Goal: Transaction & Acquisition: Subscribe to service/newsletter

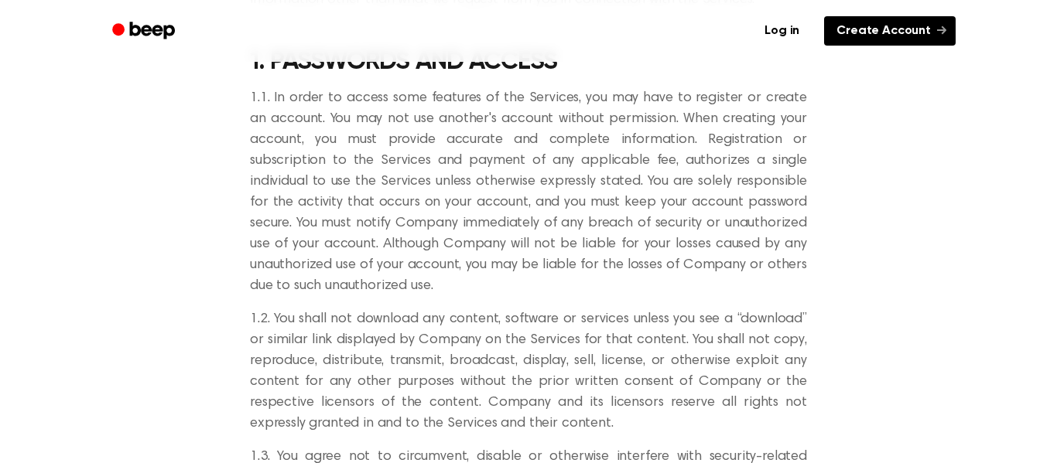
click at [922, 26] on link "Create Account" at bounding box center [890, 30] width 132 height 29
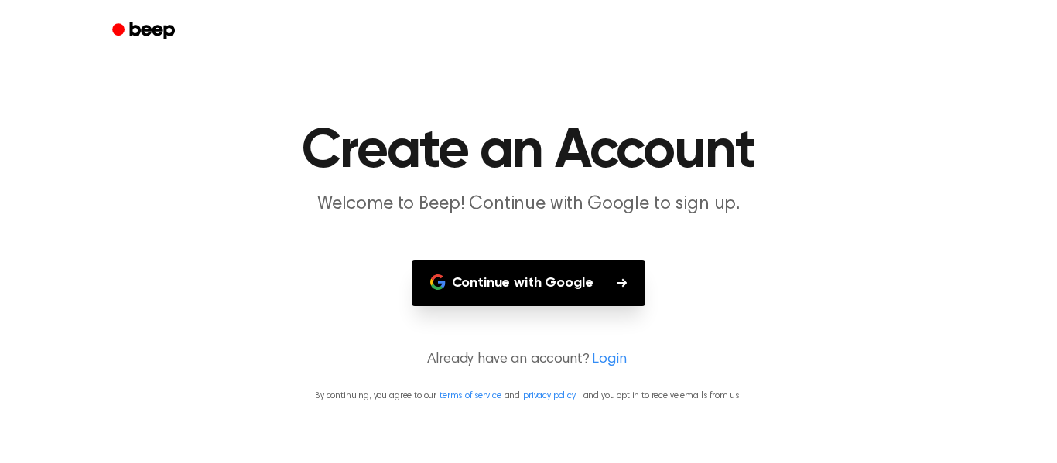
click at [540, 296] on button "Continue with Google" at bounding box center [529, 284] width 234 height 46
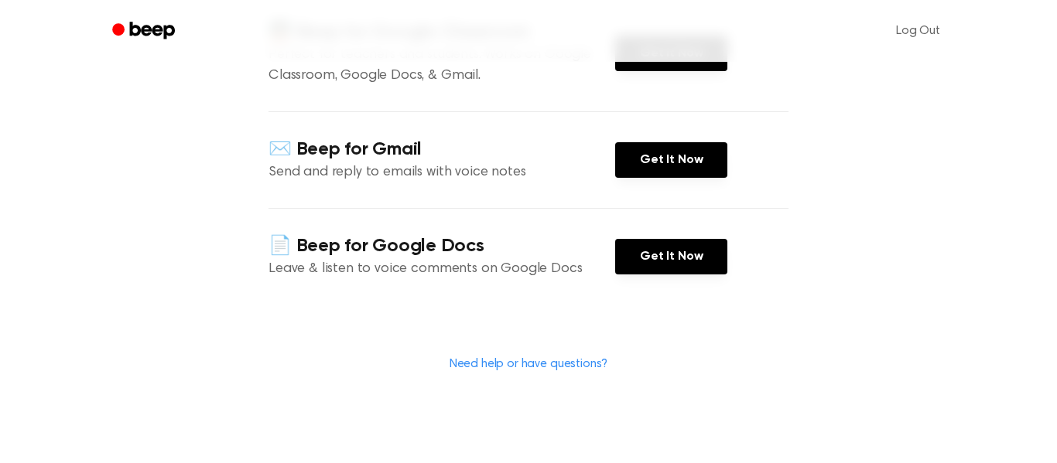
scroll to position [249, 0]
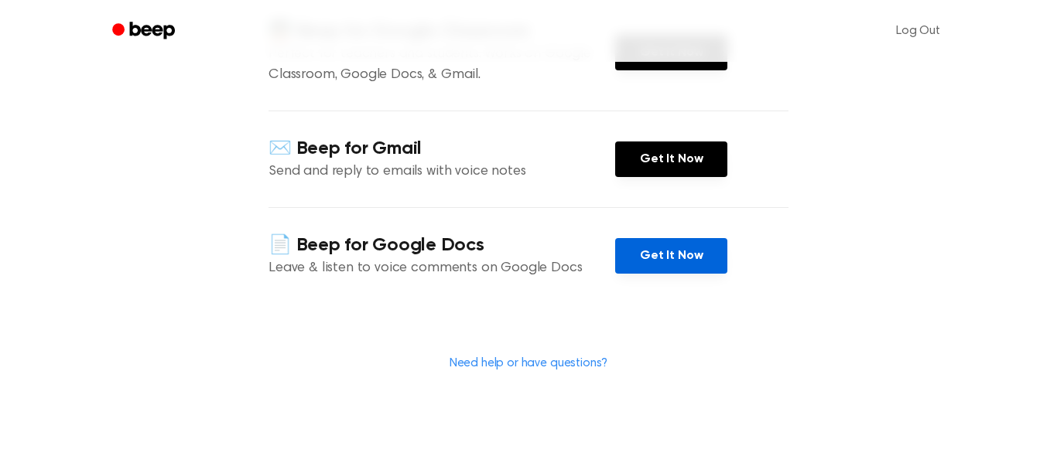
click at [681, 255] on link "Get It Now" at bounding box center [671, 256] width 112 height 36
click at [666, 260] on link "Get It Now" at bounding box center [671, 256] width 112 height 36
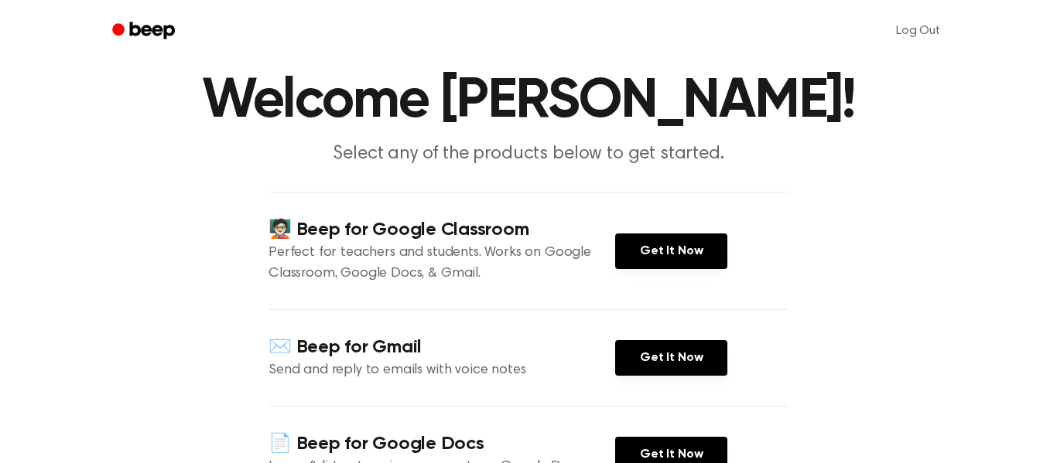
scroll to position [44, 0]
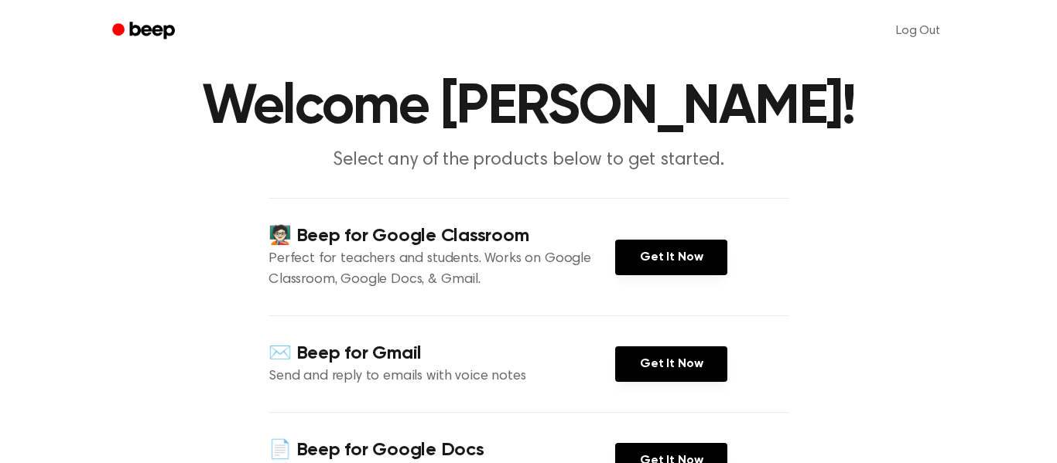
scroll to position [946, 0]
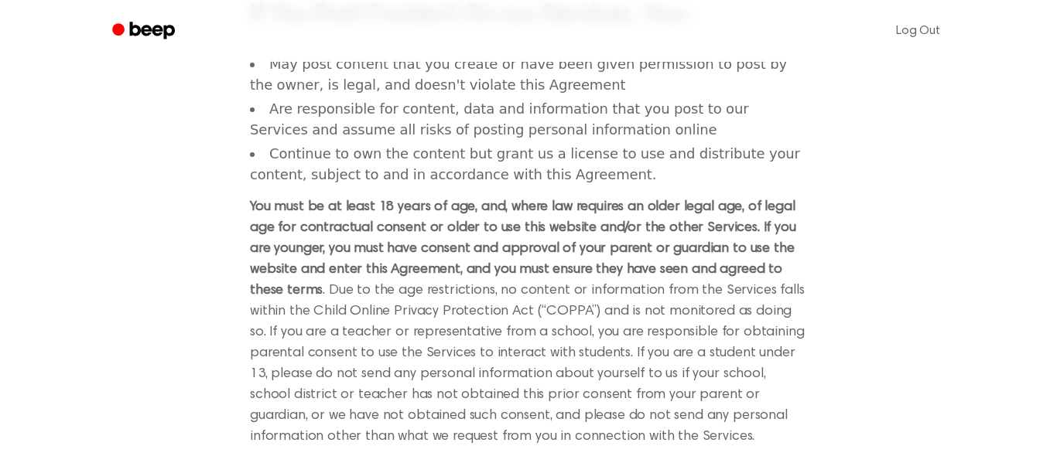
scroll to position [482, 0]
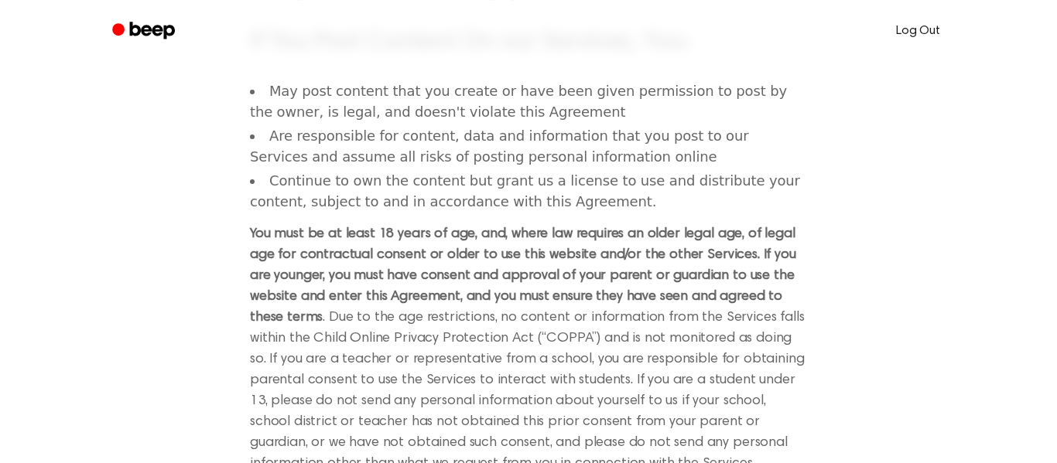
click at [907, 36] on link "Log Out" at bounding box center [918, 30] width 75 height 37
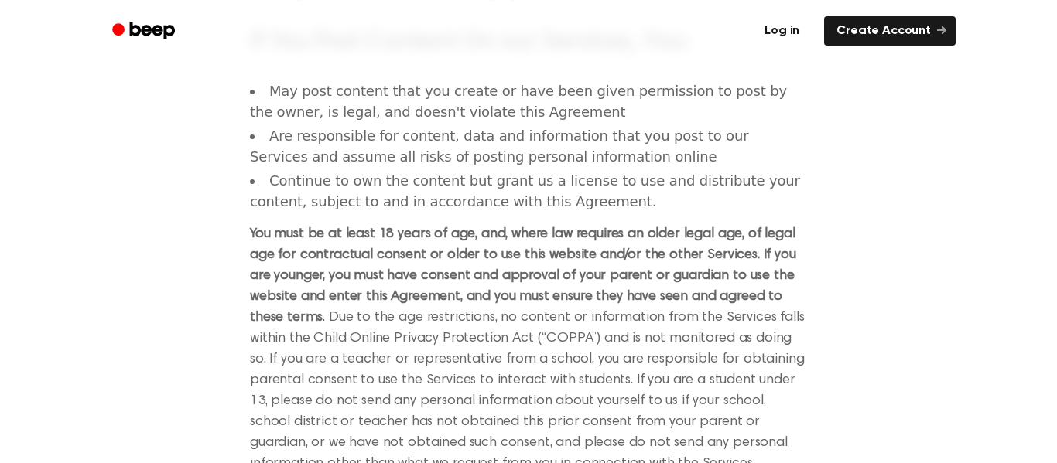
click at [795, 35] on link "Log in" at bounding box center [782, 31] width 66 height 36
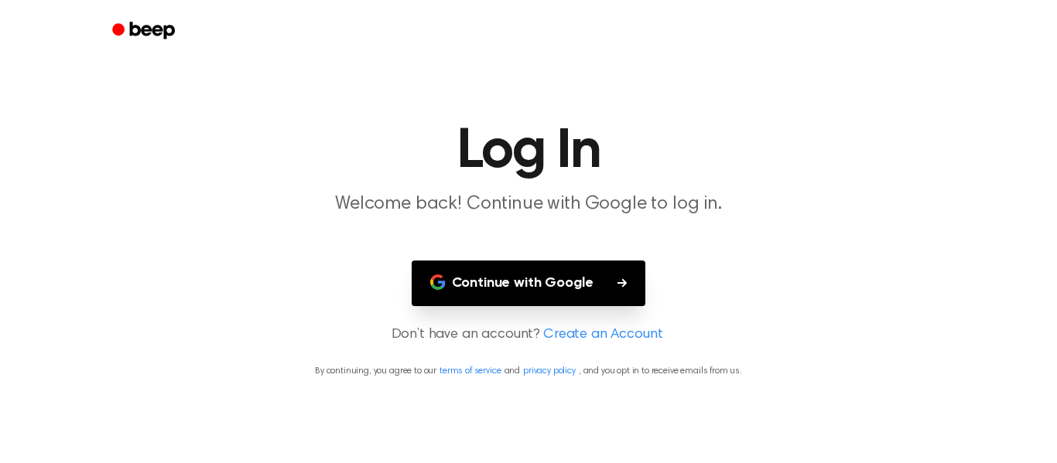
click at [539, 282] on button "Continue with Google" at bounding box center [529, 284] width 234 height 46
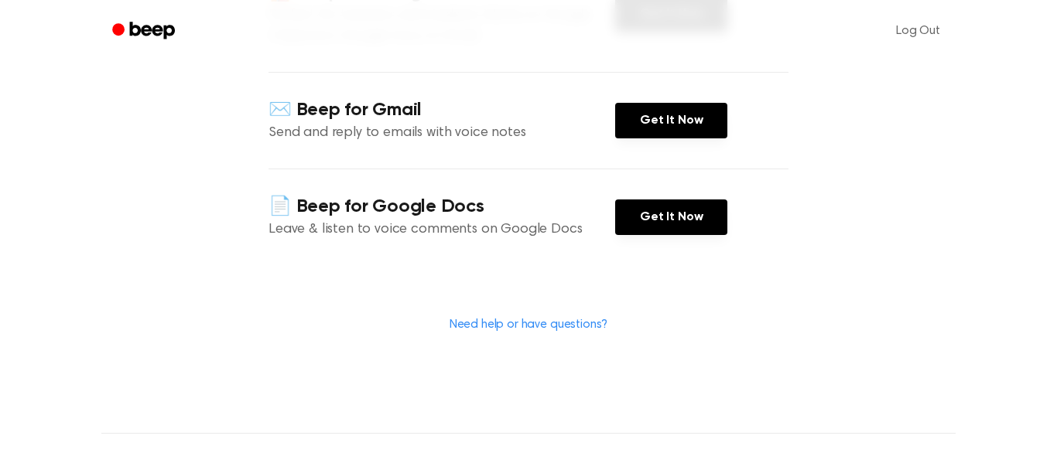
scroll to position [311, 0]
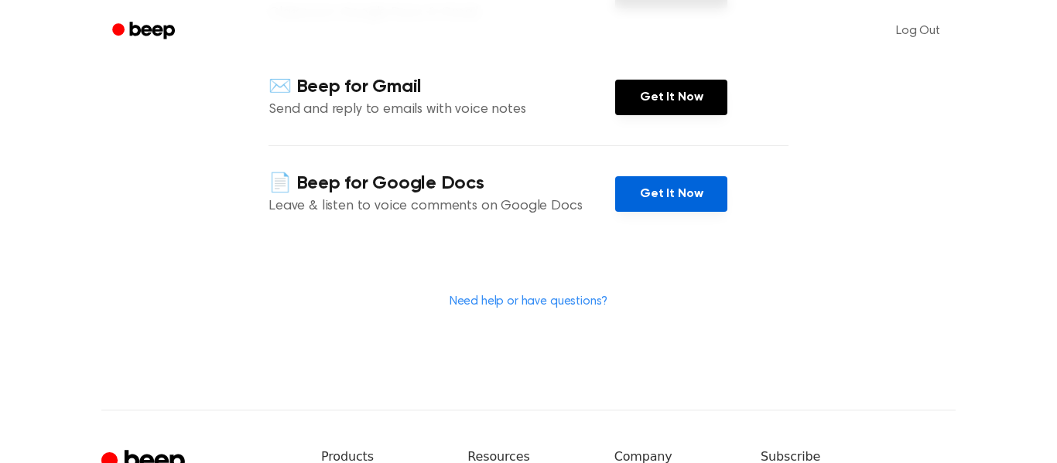
click at [666, 198] on link "Get It Now" at bounding box center [671, 194] width 112 height 36
